Goal: Task Accomplishment & Management: Complete application form

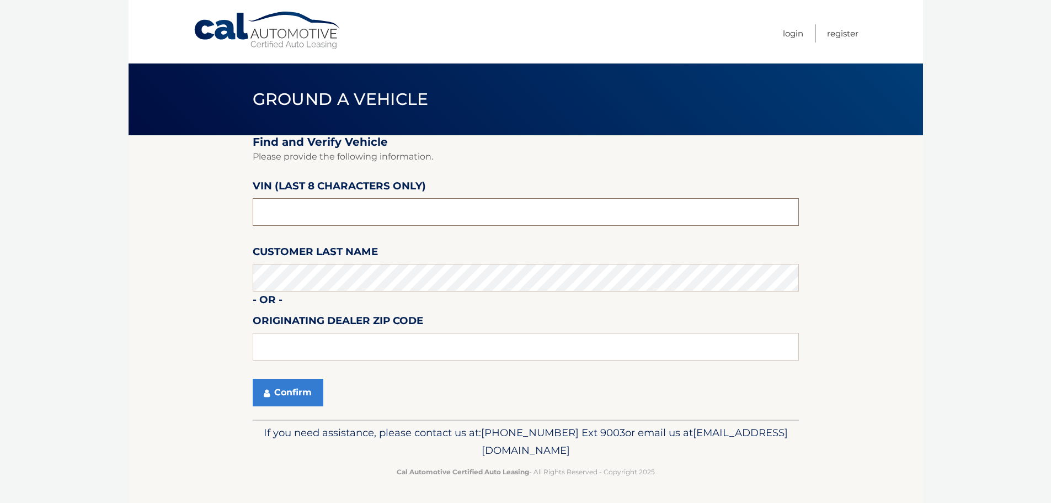
click at [277, 216] on input "text" at bounding box center [526, 212] width 546 height 28
type input "pu391572"
type input "19047"
click at [291, 389] on button "Confirm" at bounding box center [288, 393] width 71 height 28
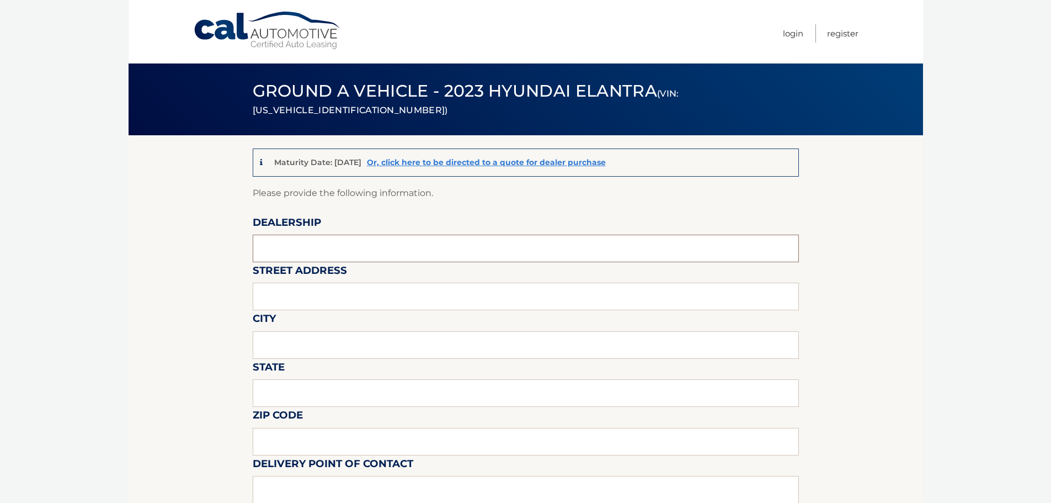
click at [339, 243] on input "text" at bounding box center [526, 249] width 546 height 28
type input "fred beans hyundai langhorne"
type input "1106 e lincoln hwy"
type input "langhorne"
type input "pa"
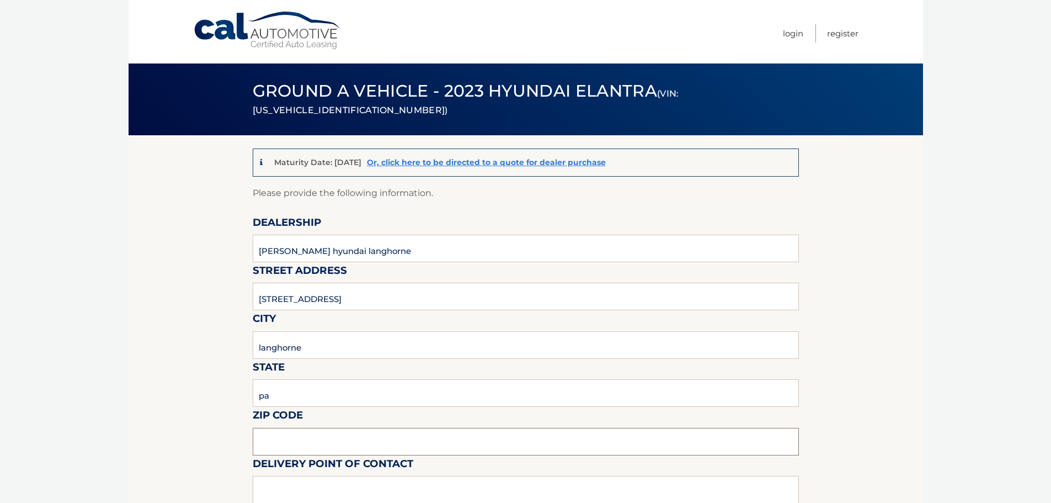
type input "19047"
type input "zach radoff"
type input "2159458000"
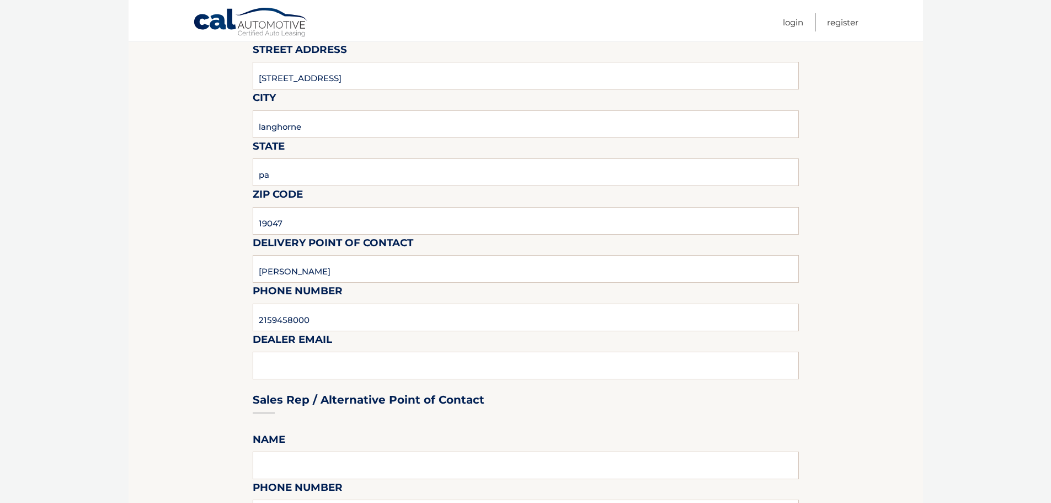
scroll to position [276, 0]
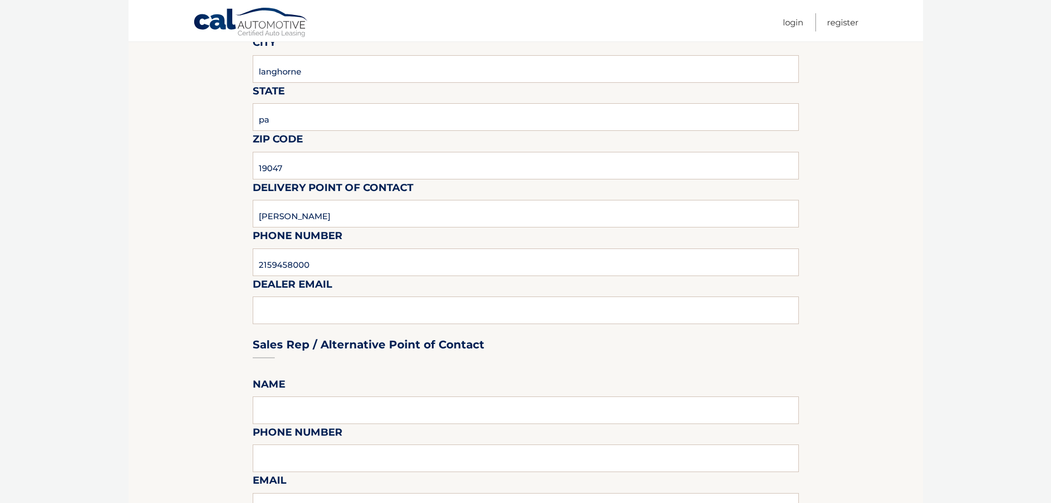
click at [281, 313] on div "Sales Rep / Alternative Point of Contact" at bounding box center [526, 324] width 546 height 78
click at [285, 311] on div "Sales Rep / Alternative Point of Contact" at bounding box center [526, 324] width 546 height 78
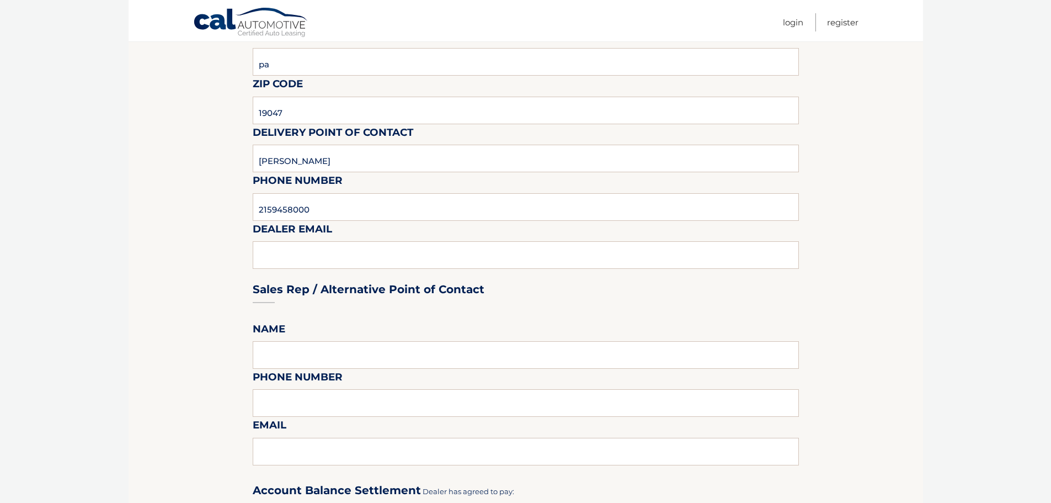
click at [290, 260] on div "Sales Rep / Alternative Point of Contact" at bounding box center [526, 269] width 546 height 78
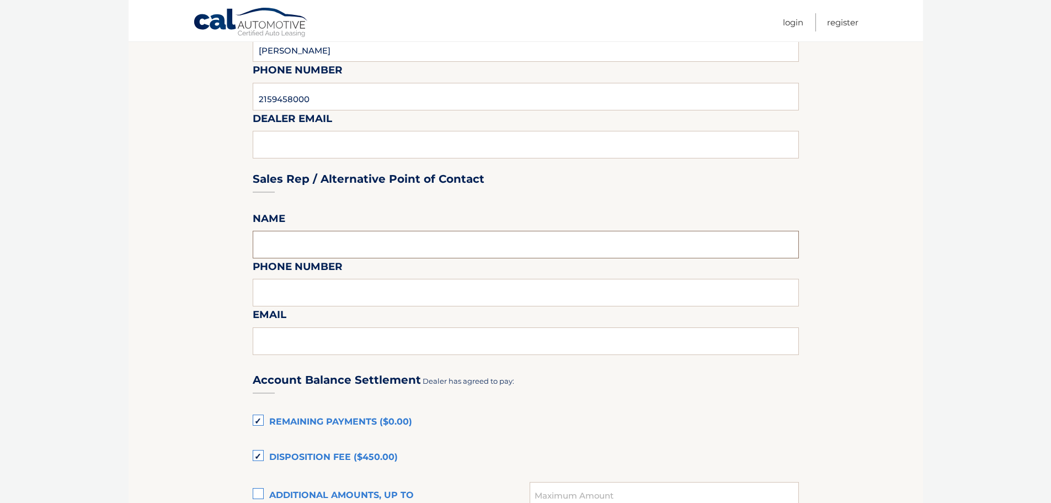
click at [283, 237] on input "text" at bounding box center [526, 245] width 546 height 28
type input "zach radof"
type input "2672297015"
type input "zradoff@fredbeans.com"
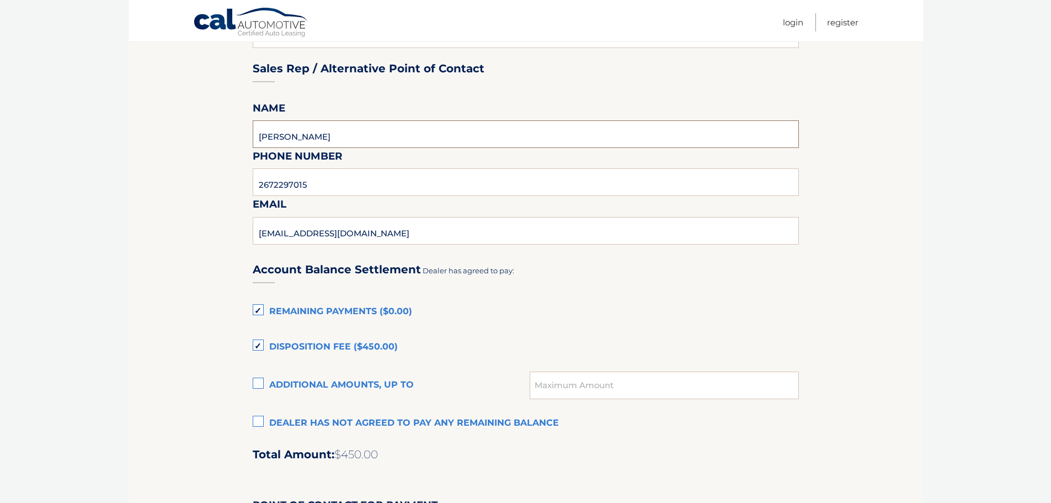
scroll to position [607, 0]
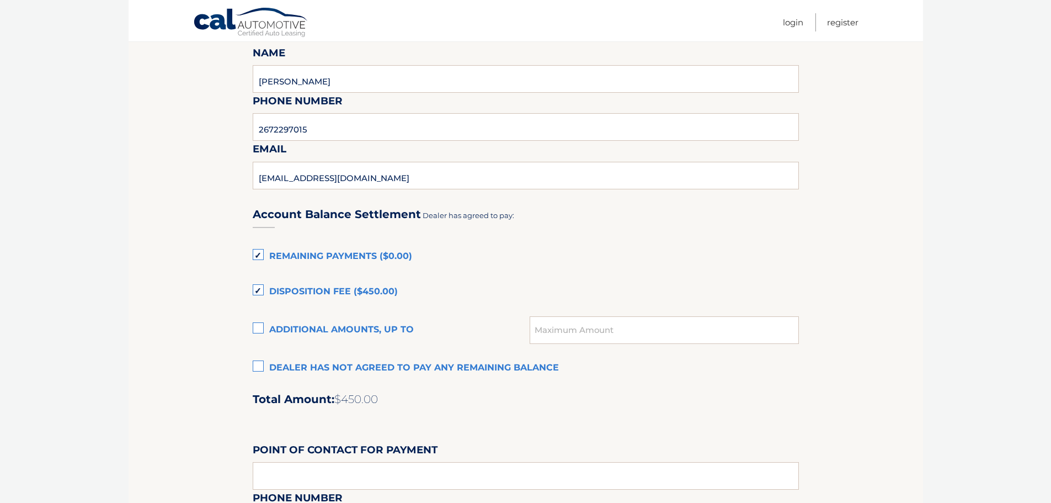
click at [266, 368] on label "Dealer has not agreed to pay any remaining balance" at bounding box center [526, 368] width 546 height 22
click at [0, 0] on input "Dealer has not agreed to pay any remaining balance" at bounding box center [0, 0] width 0 height 0
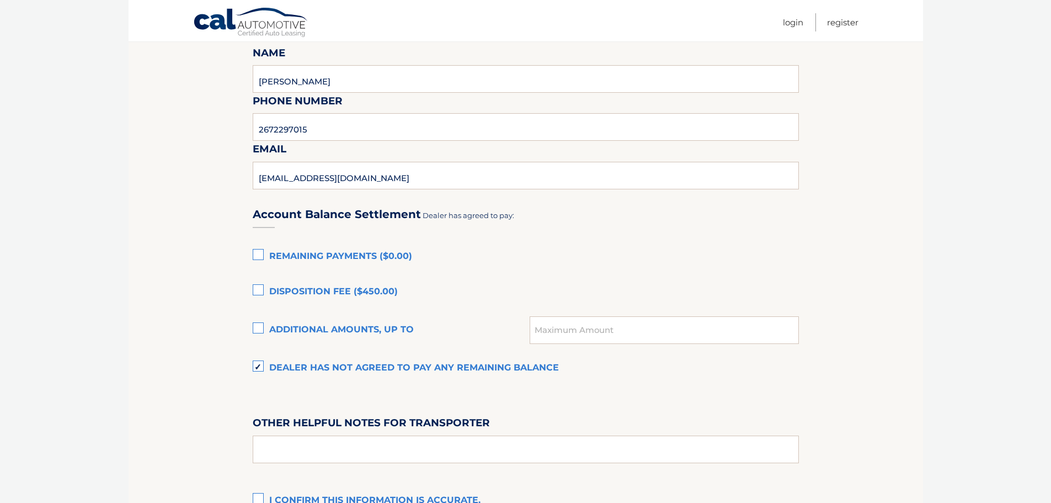
scroll to position [717, 0]
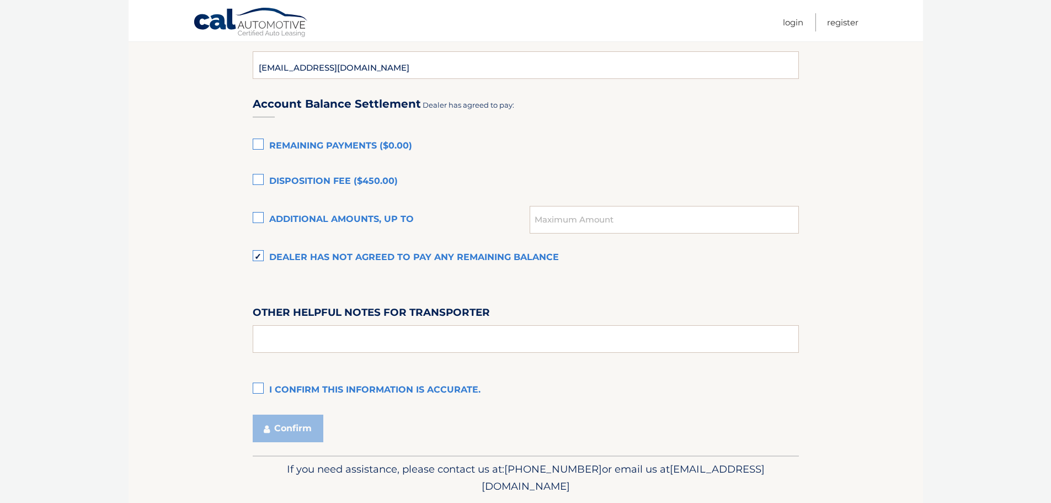
click at [254, 384] on label "I confirm this information is accurate." at bounding box center [526, 390] width 546 height 22
click at [0, 0] on input "I confirm this information is accurate." at bounding box center [0, 0] width 0 height 0
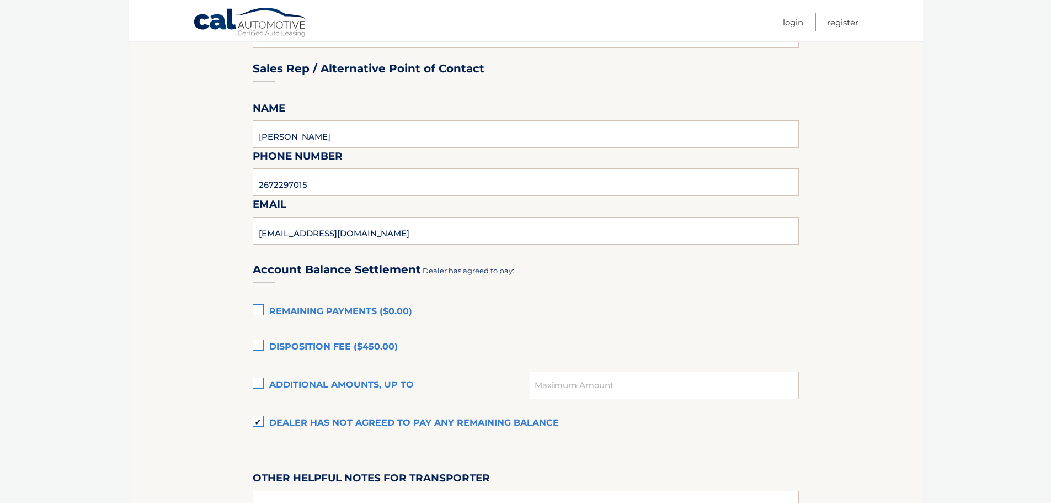
scroll to position [497, 0]
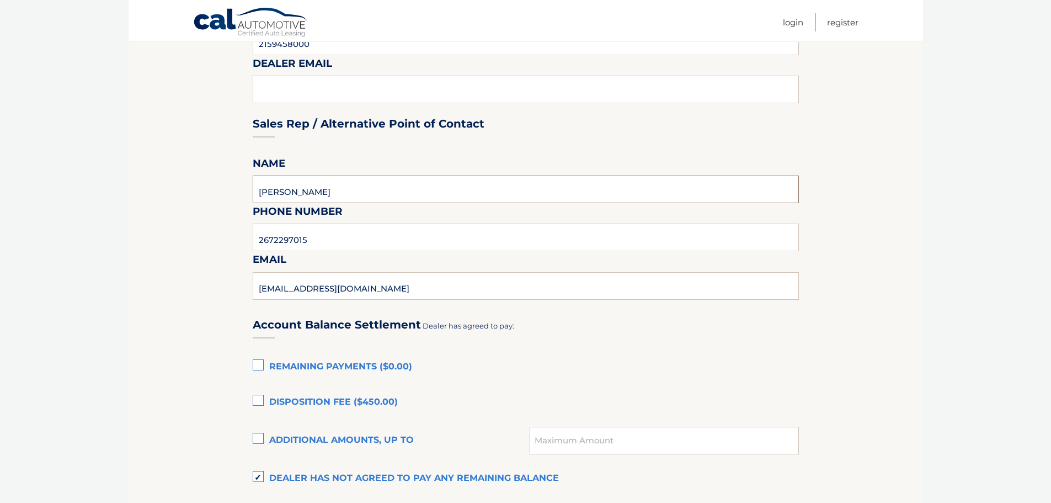
click at [321, 193] on input "zach radof" at bounding box center [526, 189] width 546 height 28
type input "zach radoff"
click at [164, 203] on section "Maturity Date: 11/11/2025 Or, click here to be directed to a quote for dealer p…" at bounding box center [526, 157] width 795 height 1037
drag, startPoint x: 327, startPoint y: 239, endPoint x: 56, endPoint y: 240, distance: 270.9
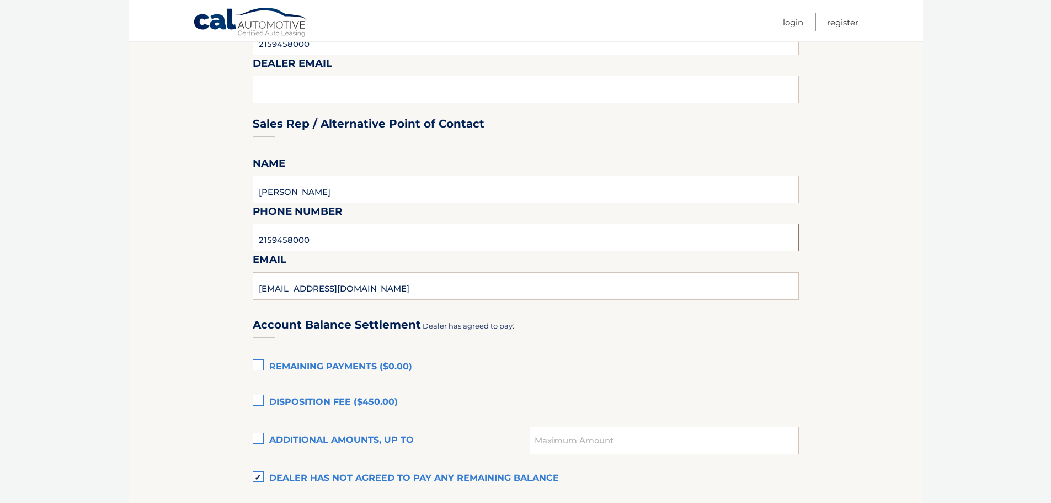
type input "2159458000"
click at [226, 276] on section "Maturity Date: 11/11/2025 Or, click here to be directed to a quote for dealer p…" at bounding box center [526, 157] width 795 height 1037
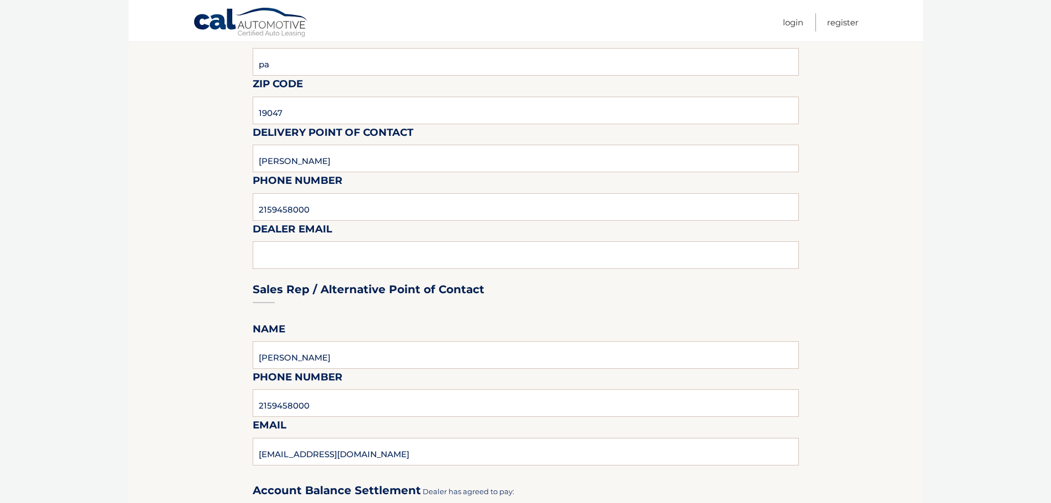
scroll to position [276, 0]
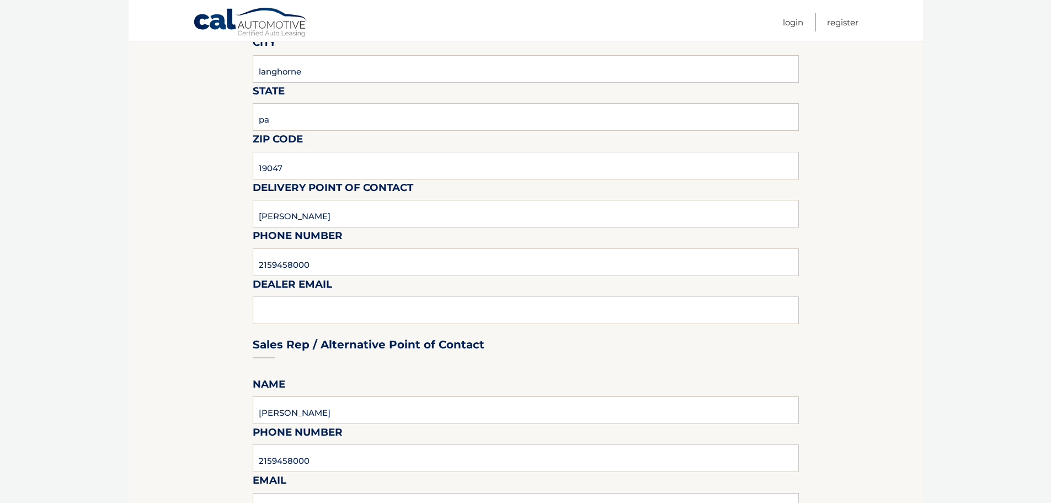
click at [277, 297] on div "Sales Rep / Alternative Point of Contact" at bounding box center [526, 324] width 546 height 78
click at [275, 310] on div "Sales Rep / Alternative Point of Contact" at bounding box center [526, 324] width 546 height 78
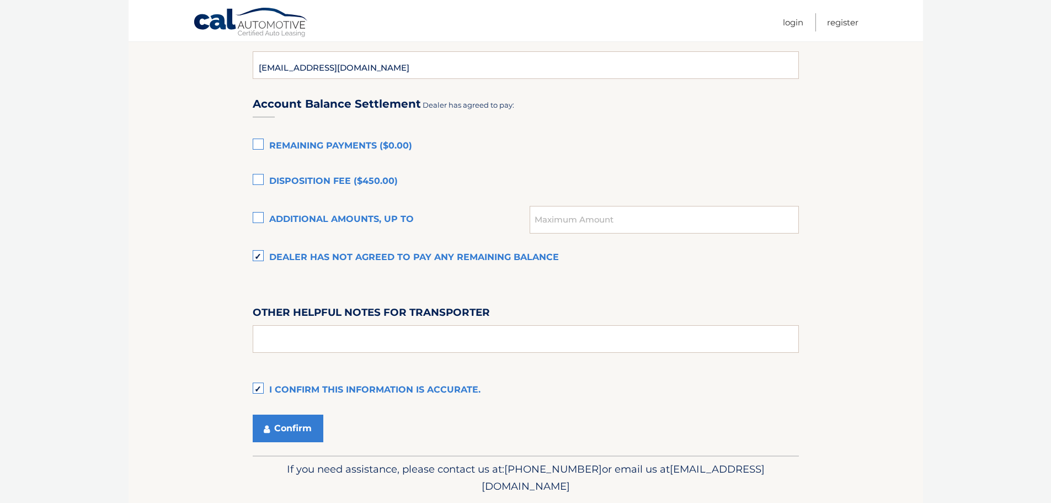
scroll to position [754, 0]
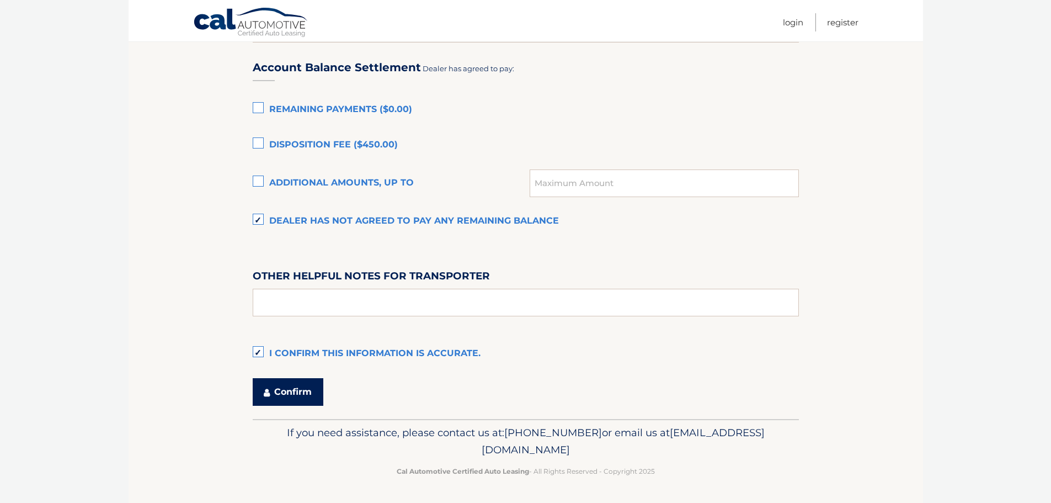
click at [294, 391] on button "Confirm" at bounding box center [288, 392] width 71 height 28
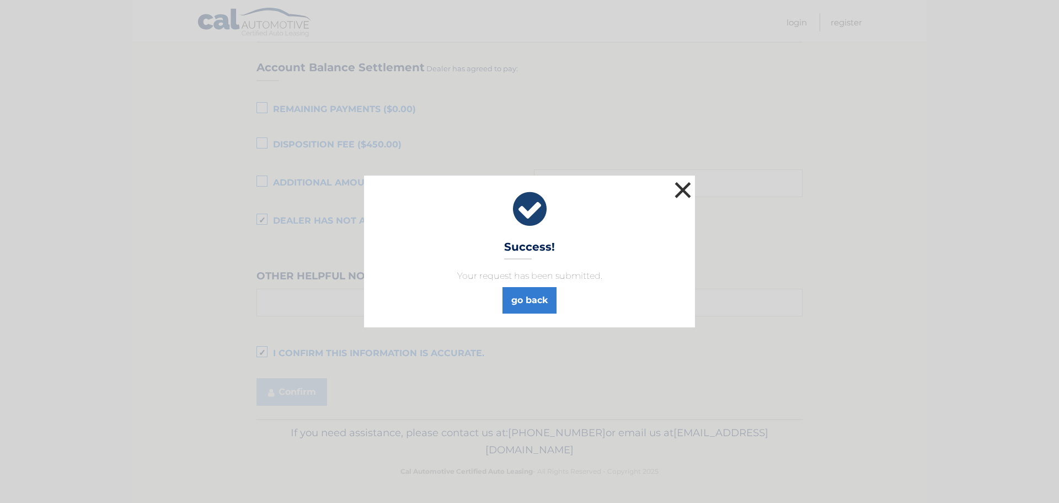
click at [680, 192] on button "×" at bounding box center [683, 190] width 22 height 22
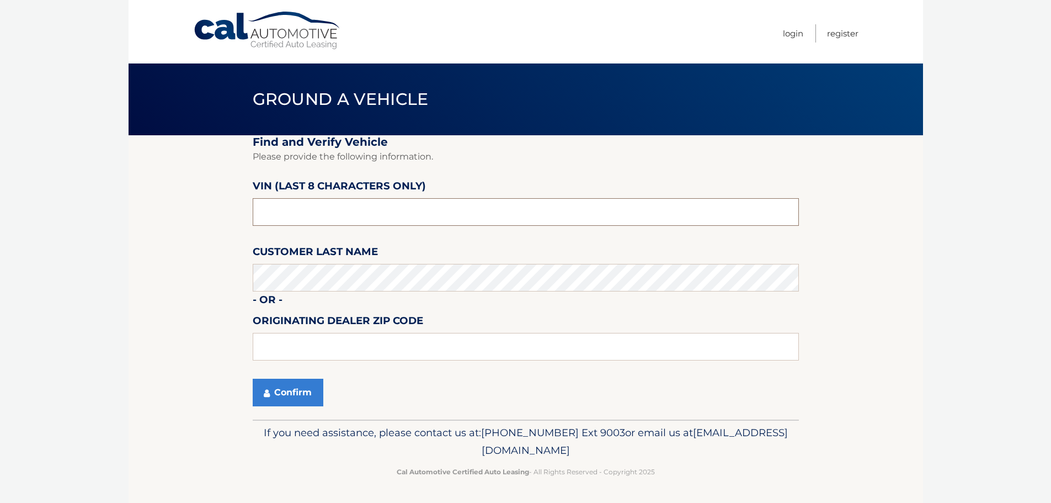
click at [274, 204] on input "text" at bounding box center [526, 212] width 546 height 28
type input "pu391572"
click at [343, 342] on input "text" at bounding box center [526, 347] width 546 height 28
type input "19047"
click at [278, 391] on button "Confirm" at bounding box center [288, 393] width 71 height 28
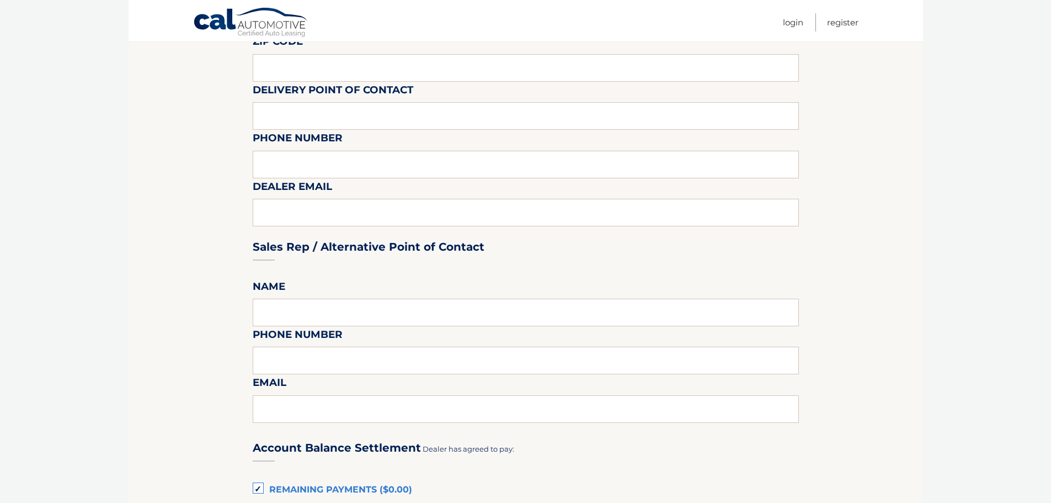
scroll to position [208, 0]
